Goal: Check status: Check status

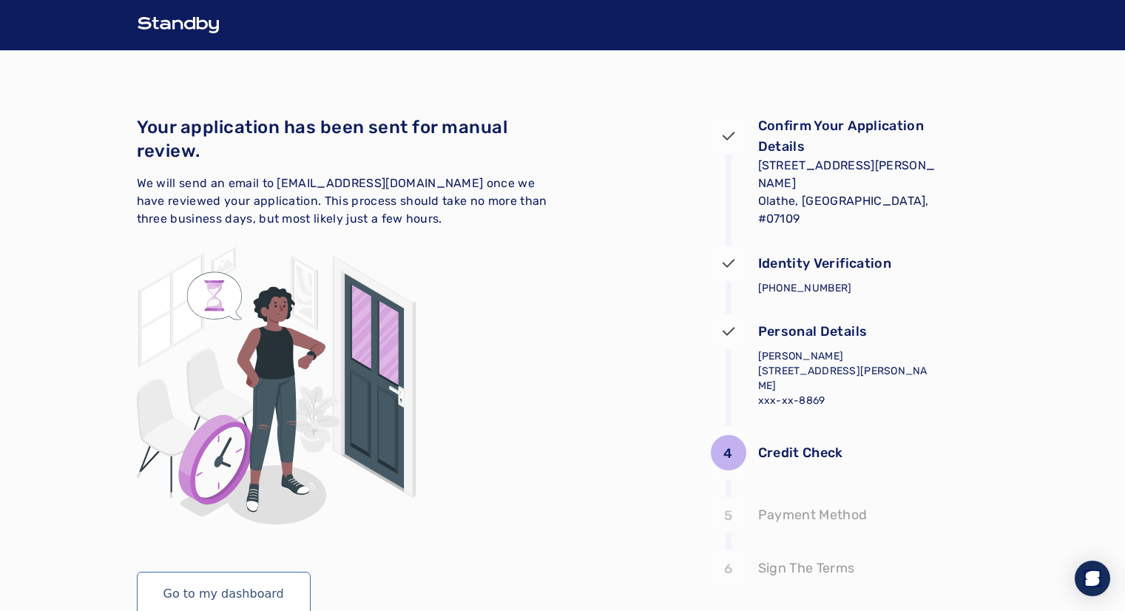
scroll to position [70, 0]
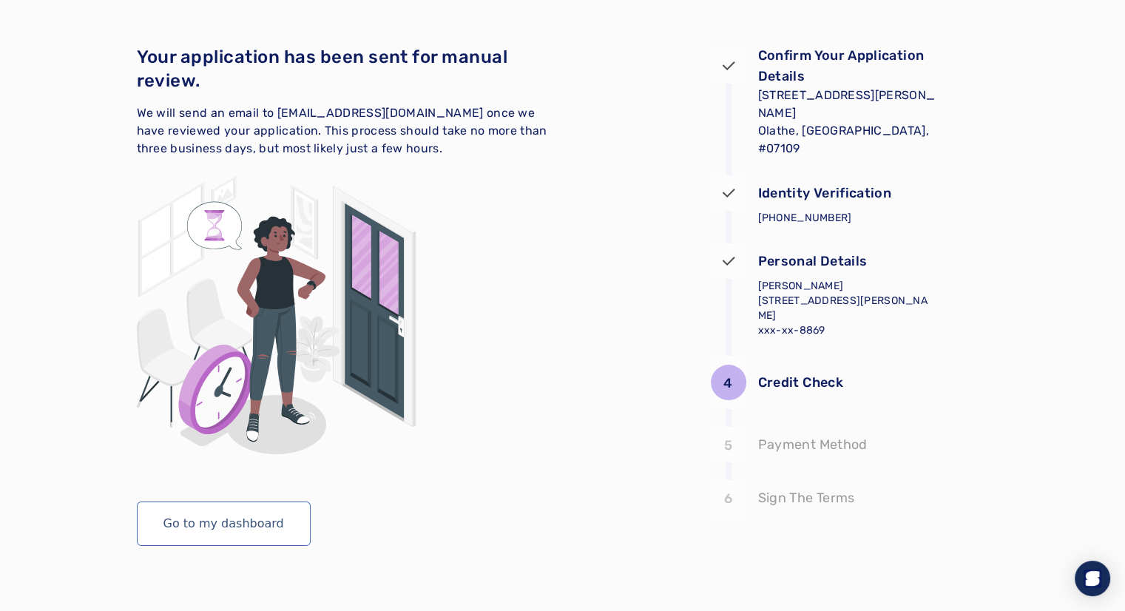
click at [831, 380] on p "Credit Check" at bounding box center [800, 382] width 85 height 21
click at [273, 519] on button "Go to my dashboard" at bounding box center [224, 524] width 174 height 44
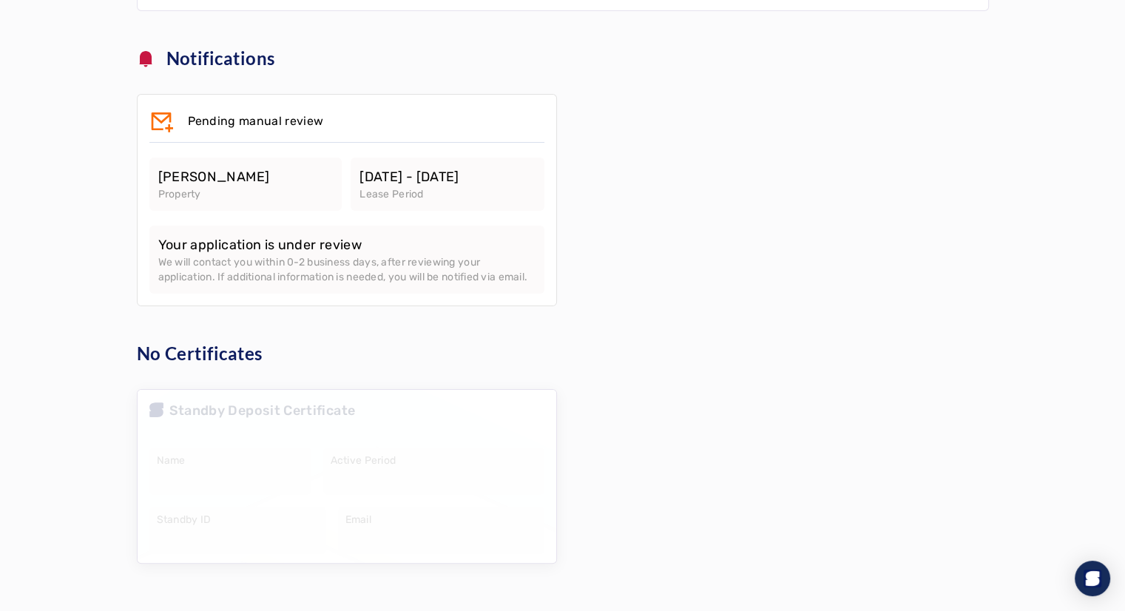
scroll to position [215, 0]
click at [291, 235] on p "Your application is under review" at bounding box center [346, 245] width 377 height 21
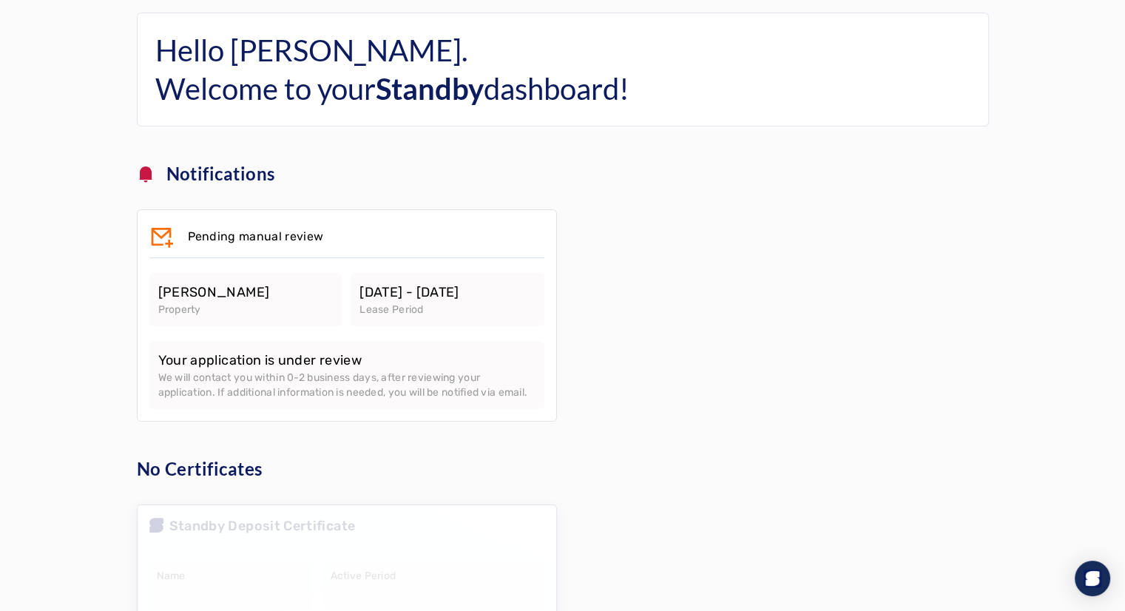
scroll to position [0, 0]
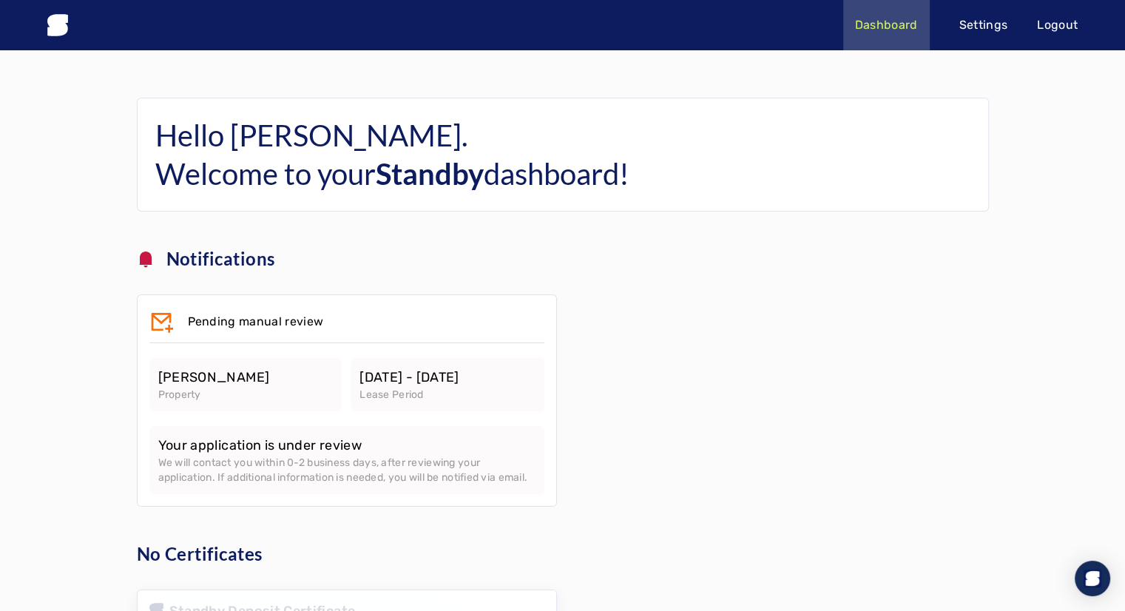
click at [1006, 24] on p "Settings" at bounding box center [983, 25] width 49 height 18
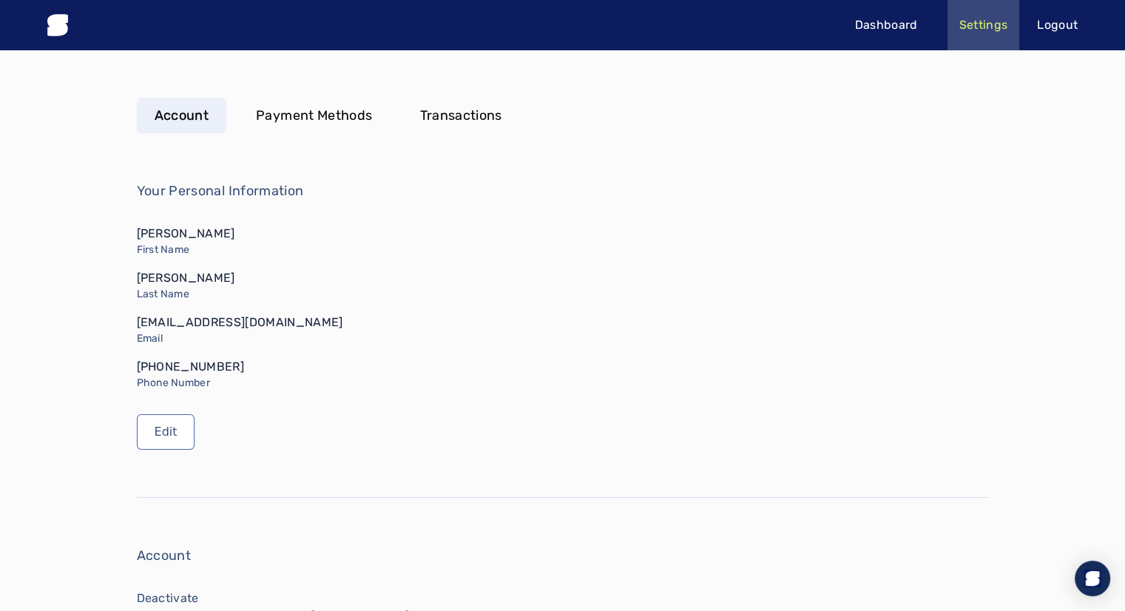
click at [876, 23] on p "Dashboard" at bounding box center [886, 25] width 63 height 18
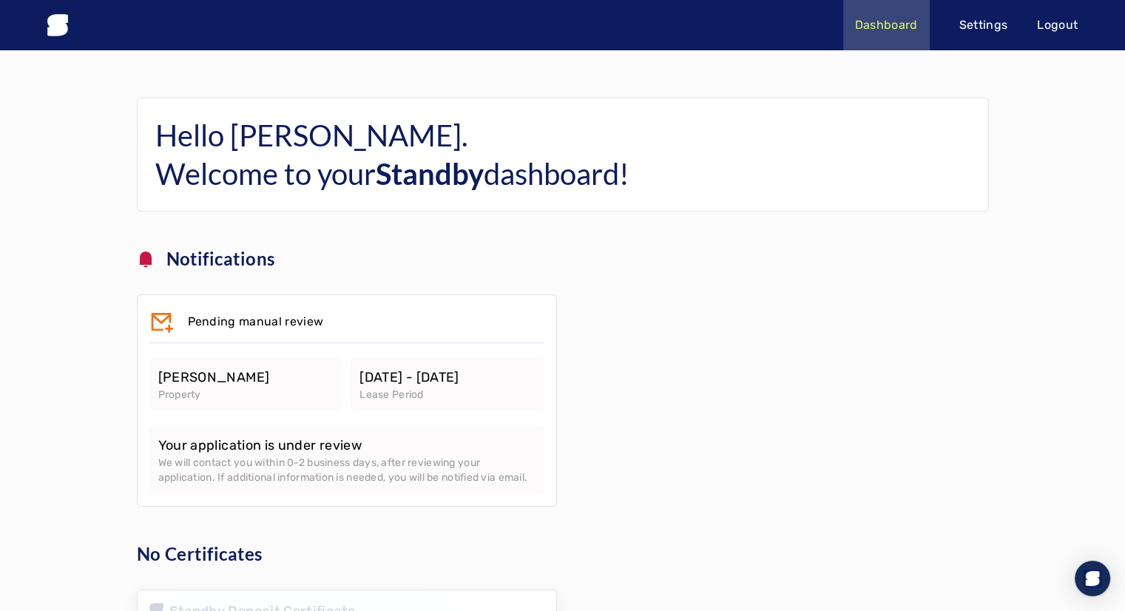
click at [214, 318] on p "Pending manual review" at bounding box center [256, 322] width 136 height 18
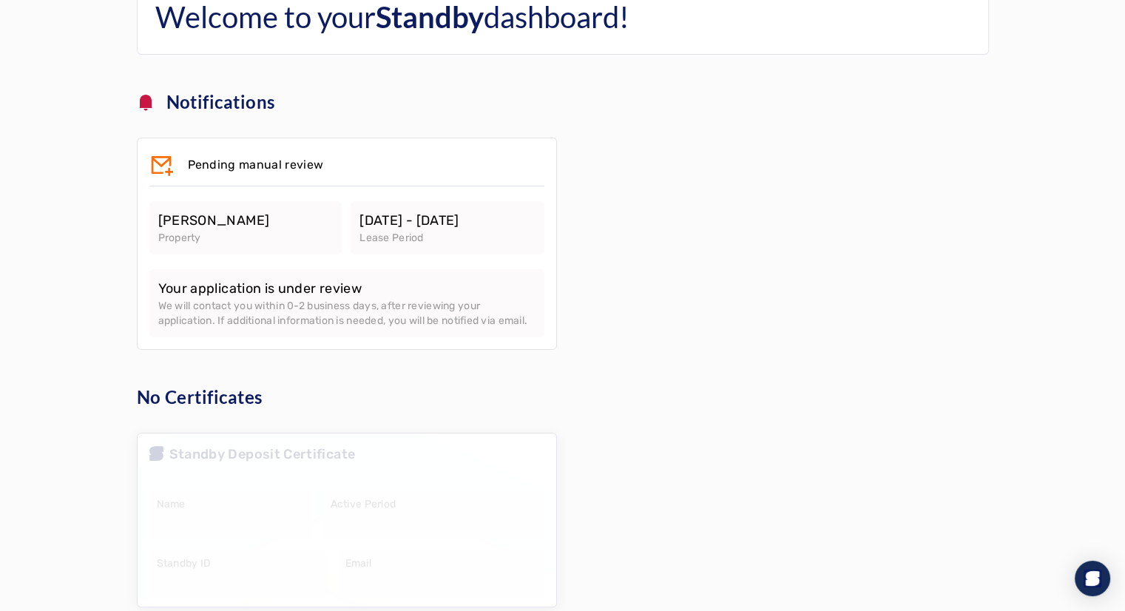
scroll to position [215, 0]
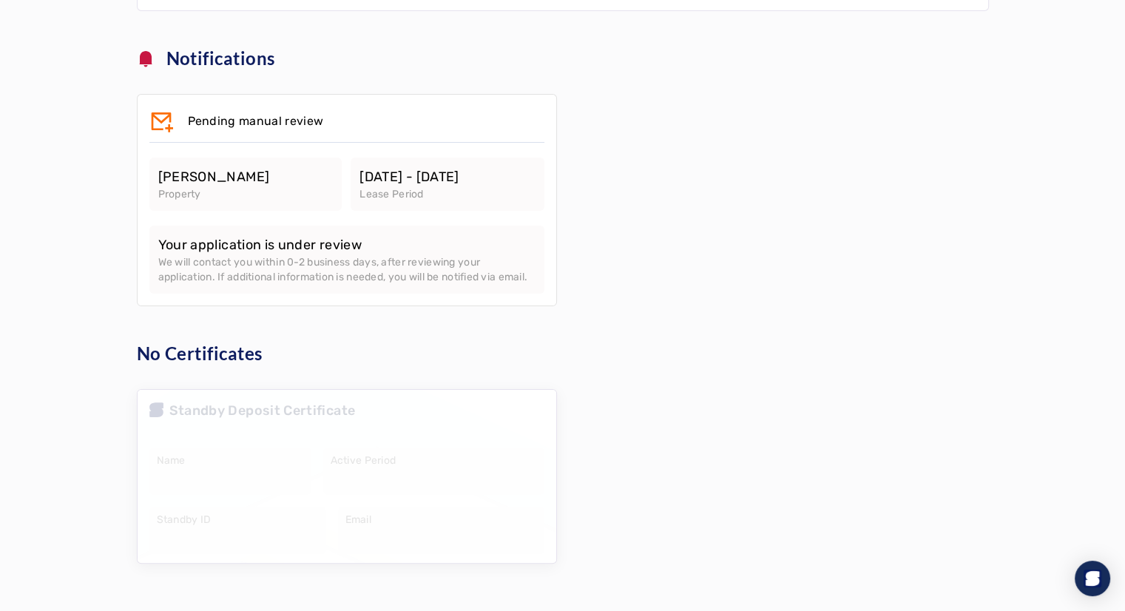
click at [221, 433] on div at bounding box center [347, 476] width 419 height 173
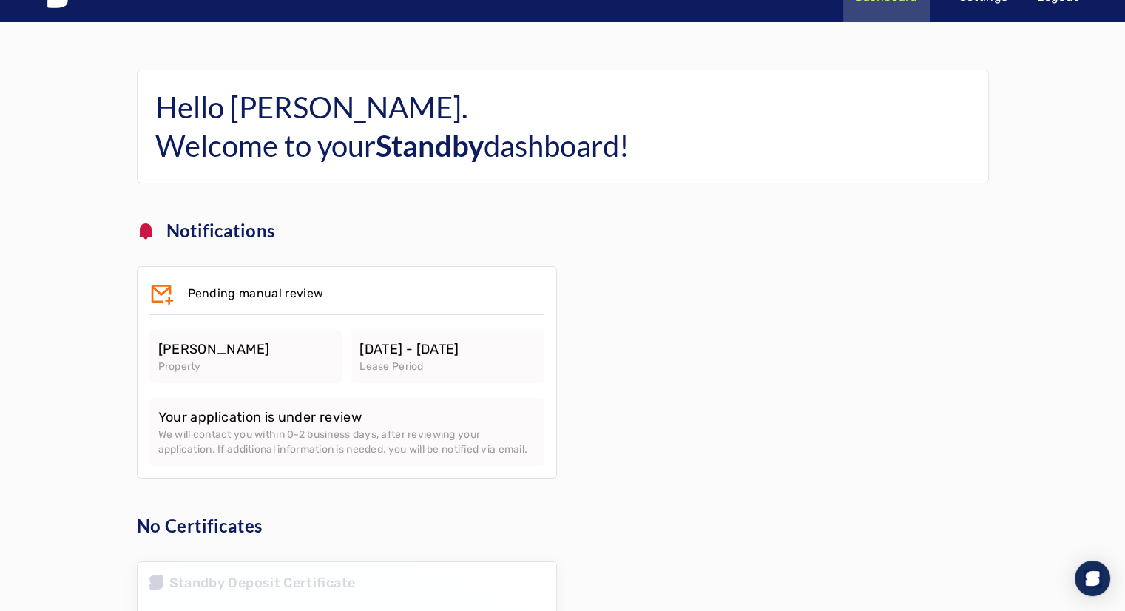
scroll to position [0, 0]
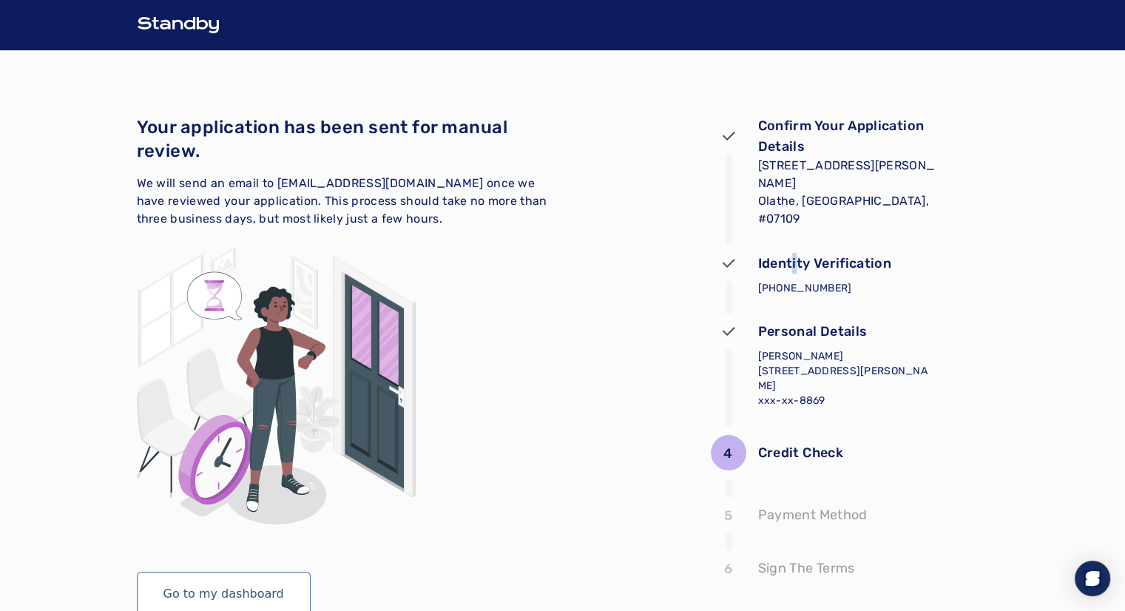
click at [796, 264] on p "Identity Verification" at bounding box center [825, 263] width 134 height 21
click at [795, 189] on p "12010 S. Pflumm Road Apt. 7109 Olathe, KS, #07109 10/01/2025 - 12/31/2026" at bounding box center [847, 201] width 178 height 89
click at [235, 202] on span "We will send an email to [EMAIL_ADDRESS][DOMAIN_NAME] once we have reviewed you…" at bounding box center [342, 201] width 411 height 50
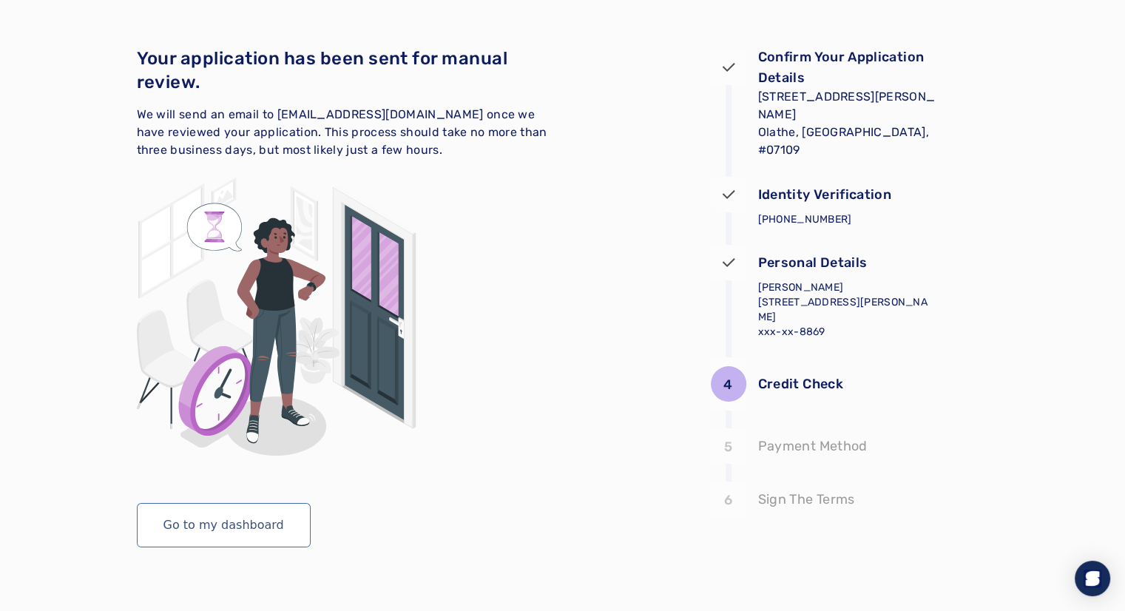
scroll to position [70, 0]
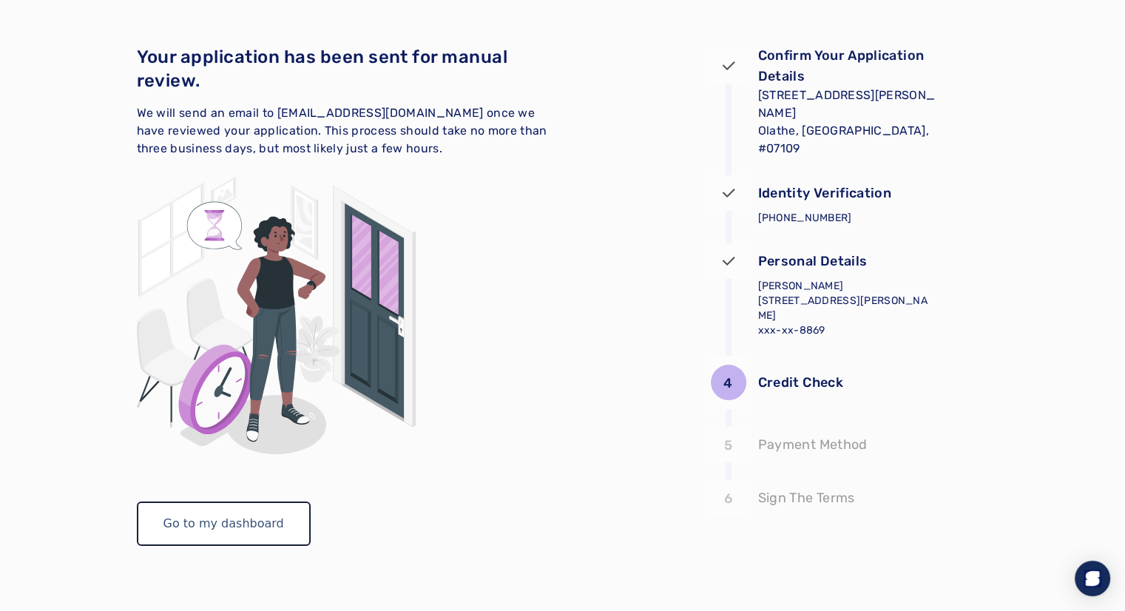
click at [269, 532] on button "Go to my dashboard" at bounding box center [224, 524] width 174 height 44
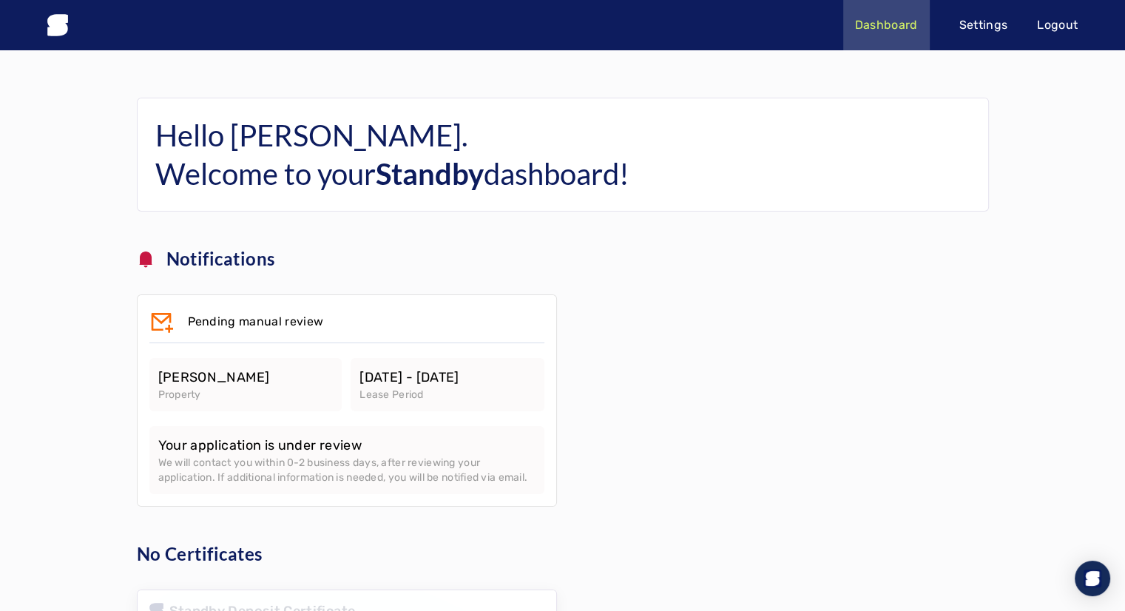
click at [246, 255] on p "Notifications" at bounding box center [220, 259] width 109 height 24
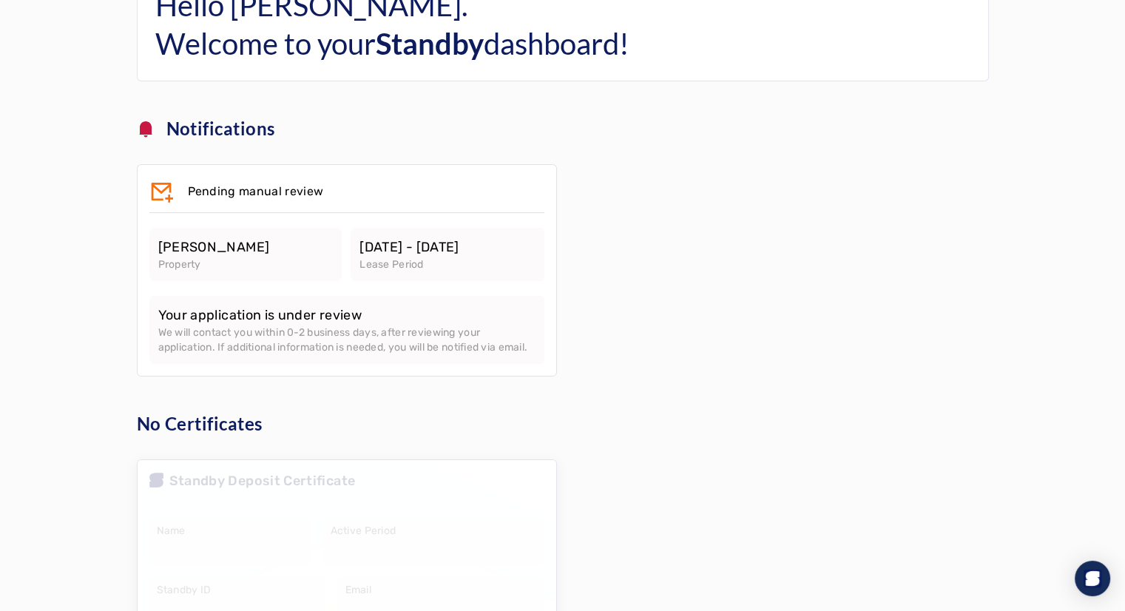
scroll to position [129, 0]
click at [234, 235] on div "Satori Olathe Property" at bounding box center [245, 255] width 193 height 53
click at [234, 186] on p "Pending manual review" at bounding box center [256, 192] width 136 height 18
click at [207, 133] on p "Notifications" at bounding box center [220, 130] width 109 height 24
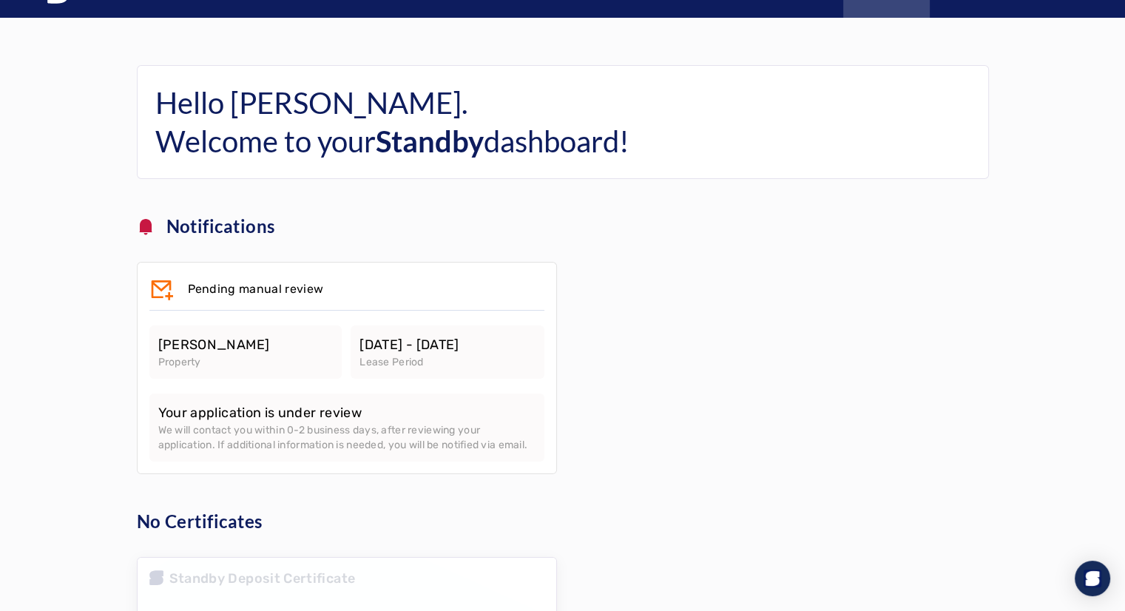
scroll to position [0, 0]
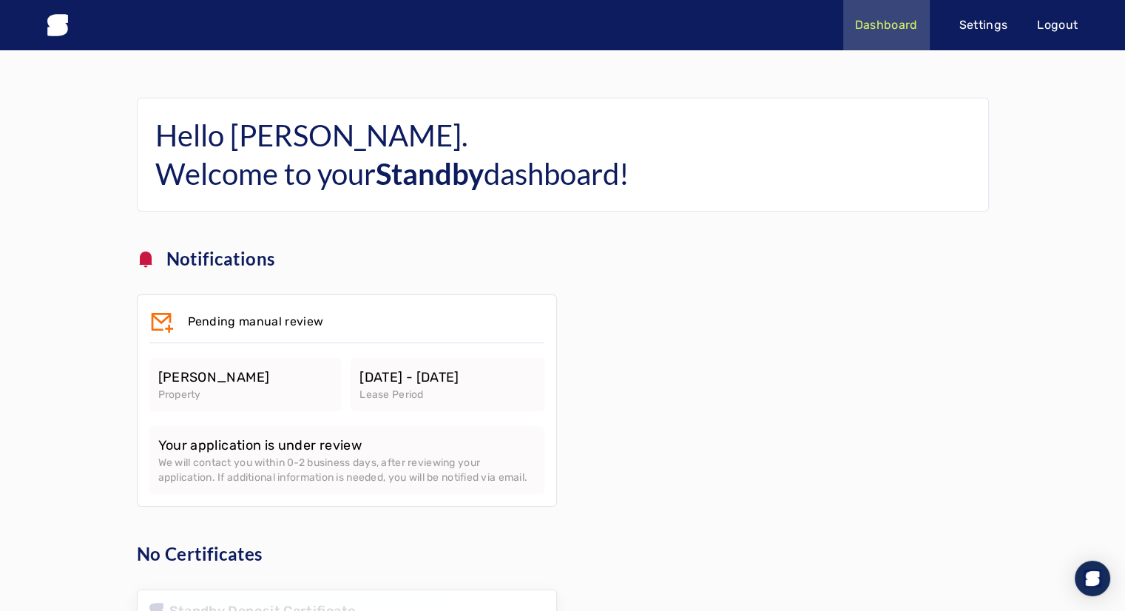
click at [999, 24] on p "Settings" at bounding box center [983, 25] width 49 height 18
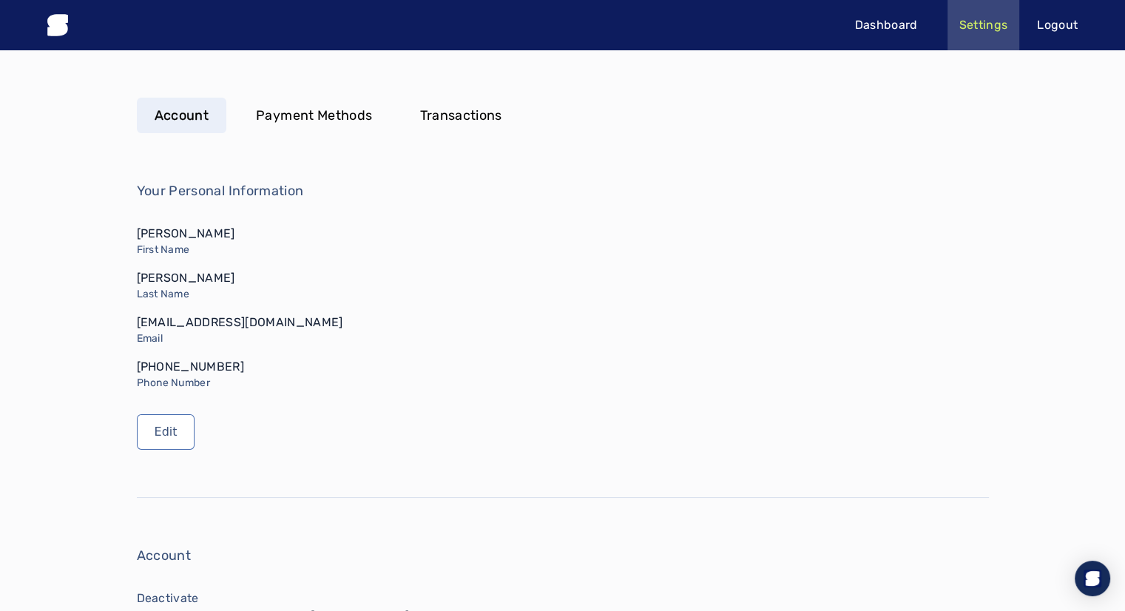
click at [320, 110] on p "Payment Methods" at bounding box center [314, 115] width 116 height 21
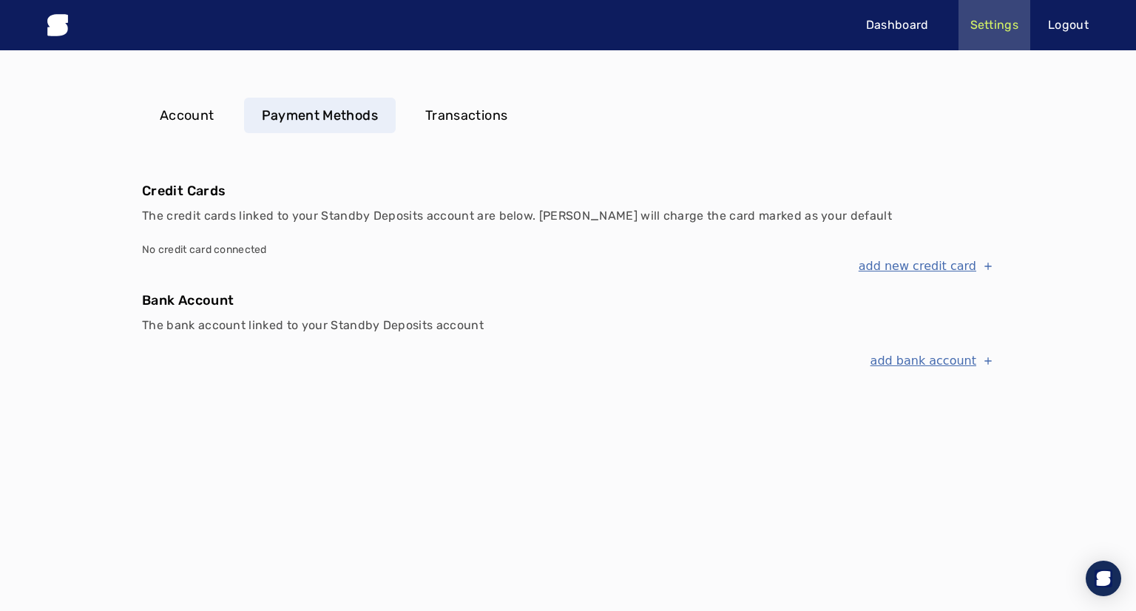
click at [465, 122] on p "Transactions" at bounding box center [466, 115] width 82 height 21
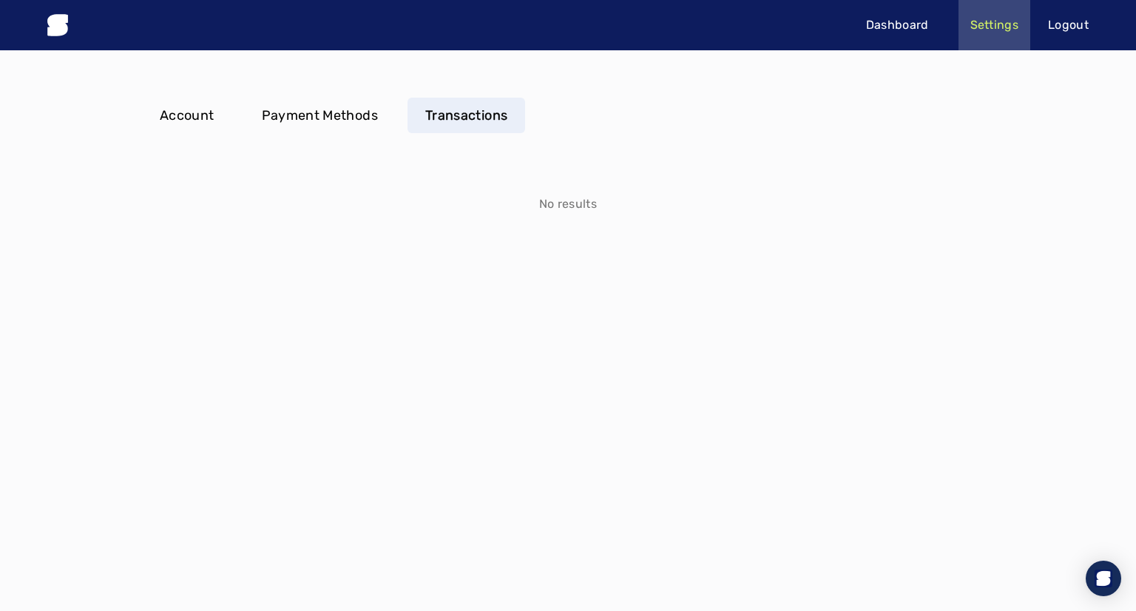
click at [196, 125] on p "Account" at bounding box center [187, 115] width 55 height 21
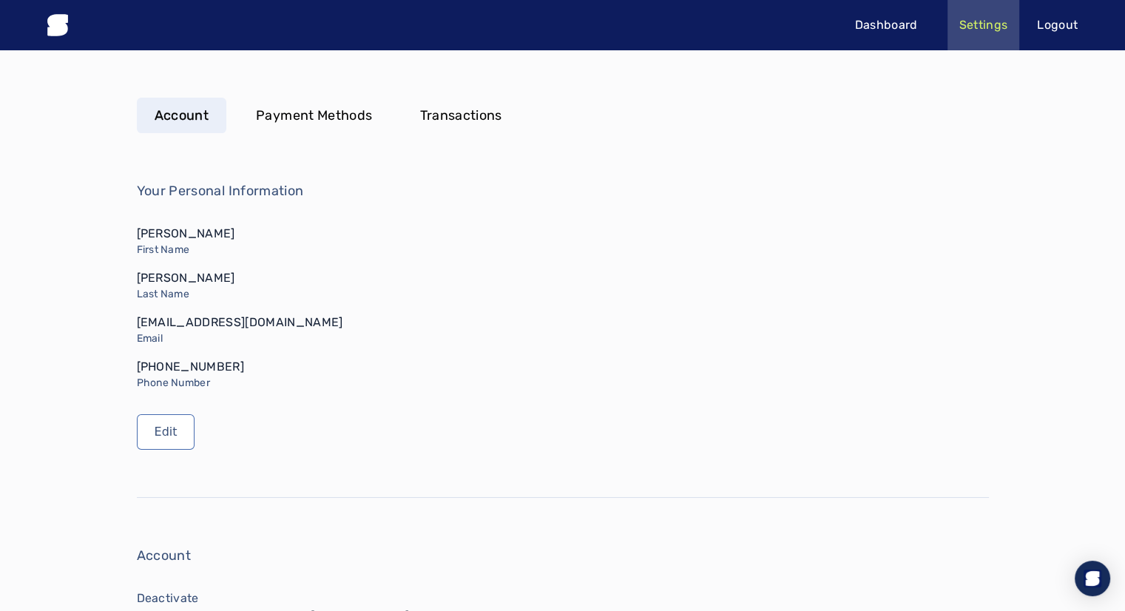
click at [68, 27] on header "Dashboard Settings Logout" at bounding box center [562, 25] width 1125 height 50
click at [60, 29] on icon at bounding box center [57, 24] width 21 height 21
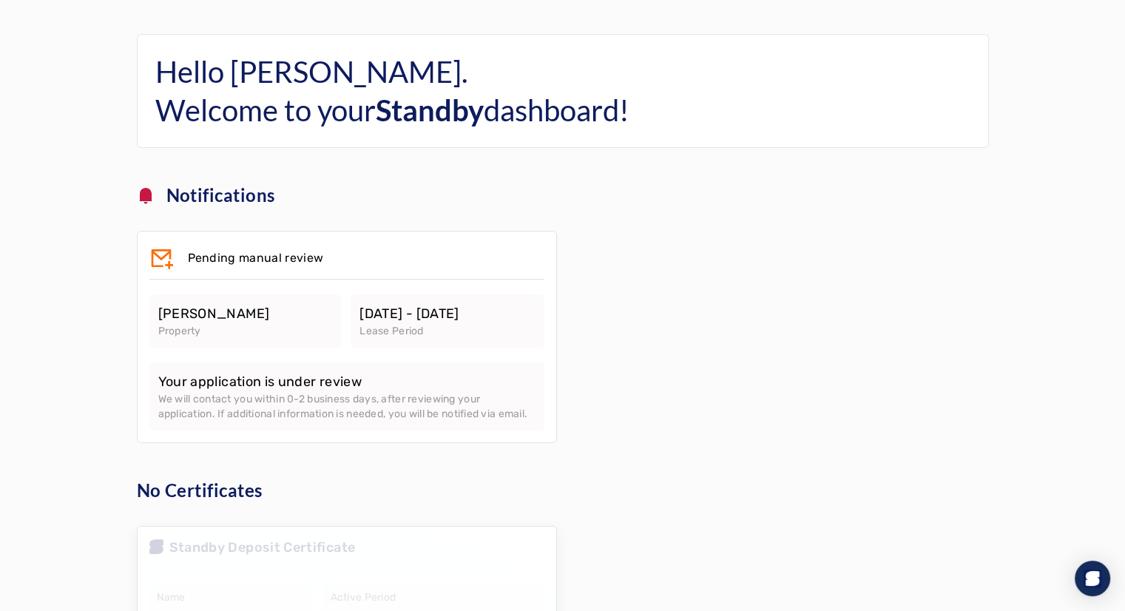
scroll to position [215, 0]
